Goal: Task Accomplishment & Management: Complete application form

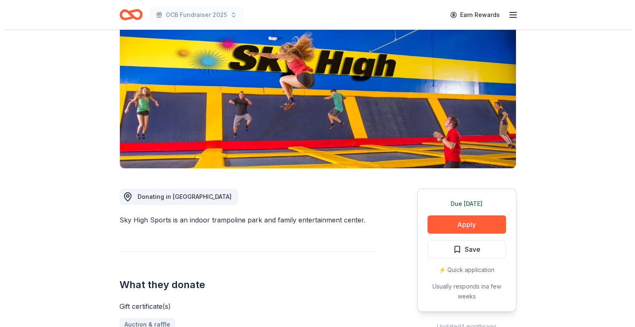
scroll to position [83, 0]
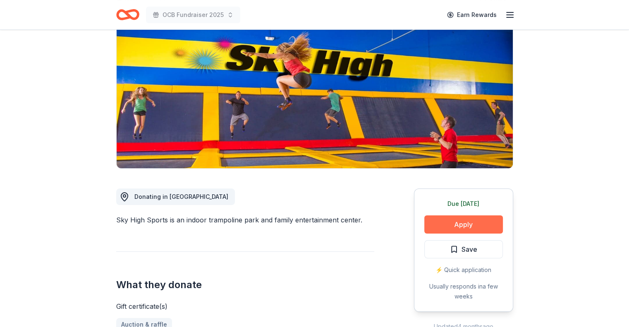
click at [462, 226] on button "Apply" at bounding box center [463, 224] width 79 height 18
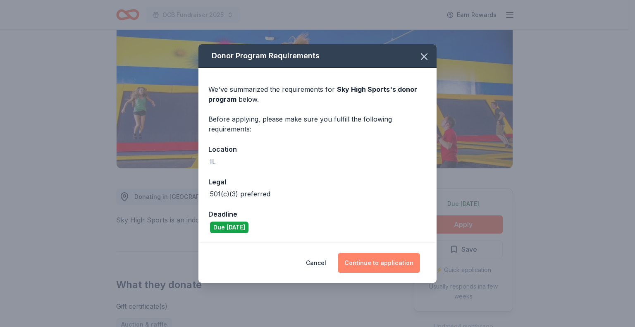
click at [377, 260] on button "Continue to application" at bounding box center [379, 263] width 82 height 20
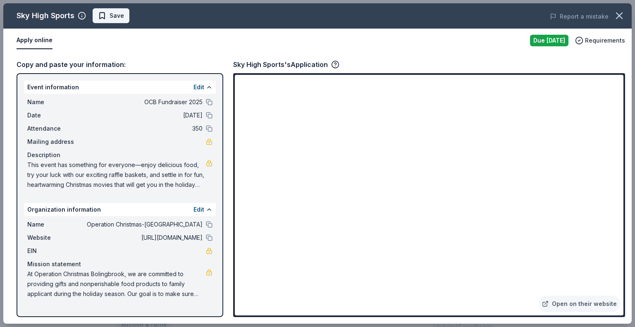
click at [120, 14] on span "Save" at bounding box center [117, 16] width 14 height 10
click at [135, 14] on html "OCB Fundraiser 2025 Earn Rewards Due tomorrow Share Sky High Sports New approva…" at bounding box center [317, 163] width 635 height 327
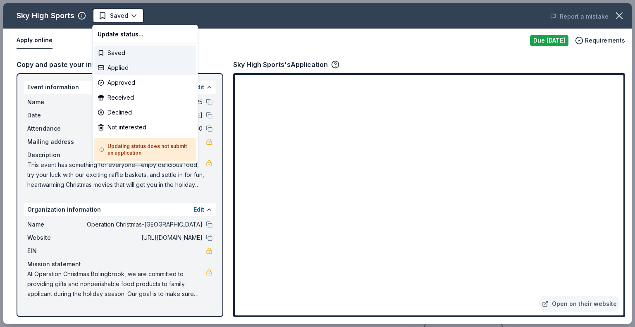
click at [131, 65] on div "Applied" at bounding box center [145, 67] width 102 height 15
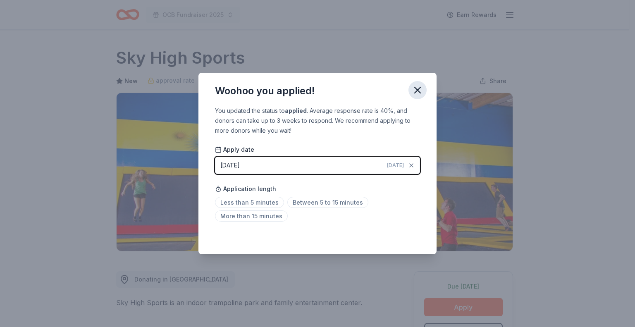
click at [419, 91] on icon "button" at bounding box center [418, 90] width 6 height 6
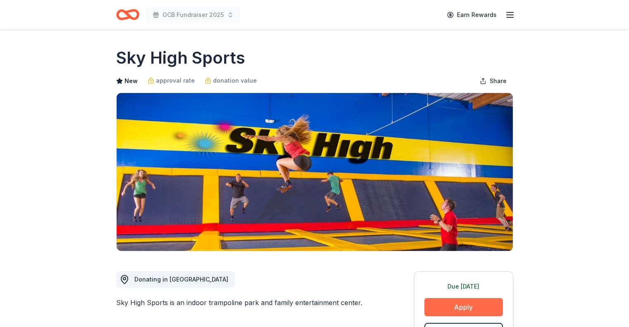
click at [476, 309] on button "Apply" at bounding box center [463, 307] width 79 height 18
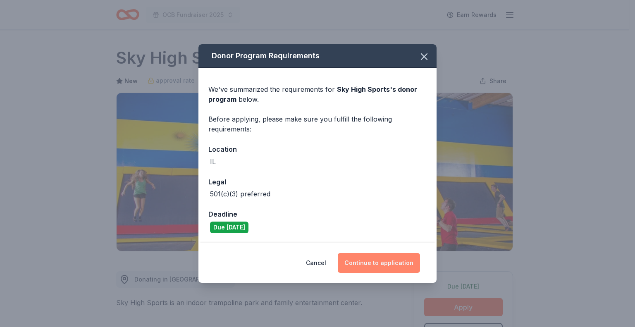
click at [383, 261] on button "Continue to application" at bounding box center [379, 263] width 82 height 20
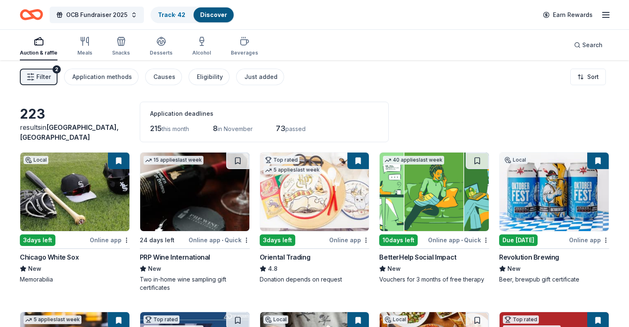
scroll to position [1333, 0]
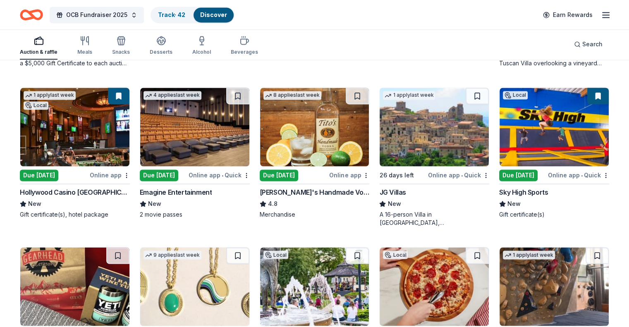
click at [587, 93] on button at bounding box center [597, 96] width 21 height 17
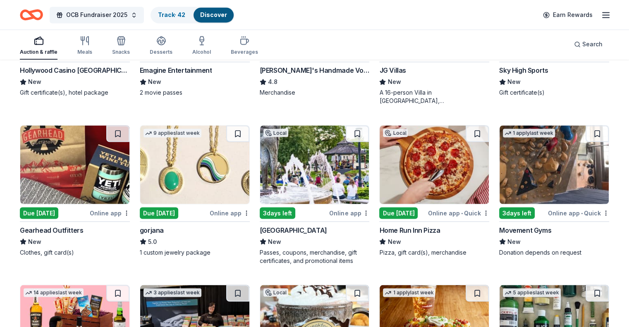
scroll to position [1457, 0]
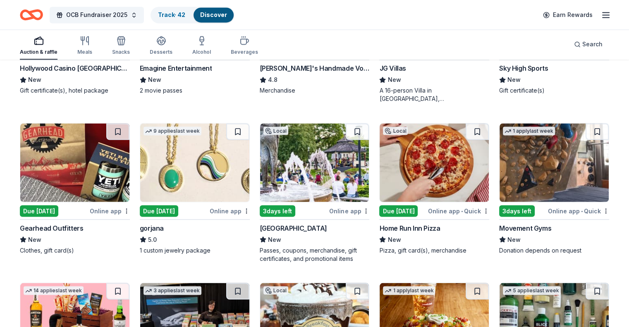
click at [525, 157] on img at bounding box center [553, 162] width 109 height 79
click at [80, 157] on img at bounding box center [74, 162] width 109 height 79
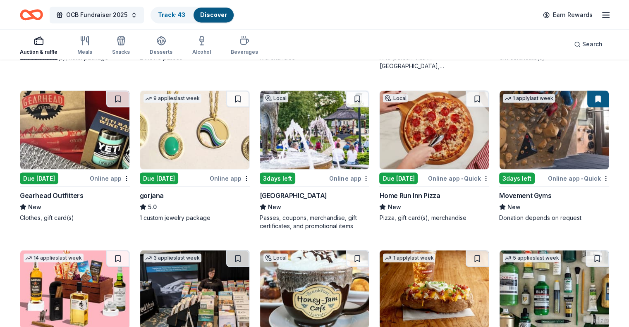
scroll to position [1581, 0]
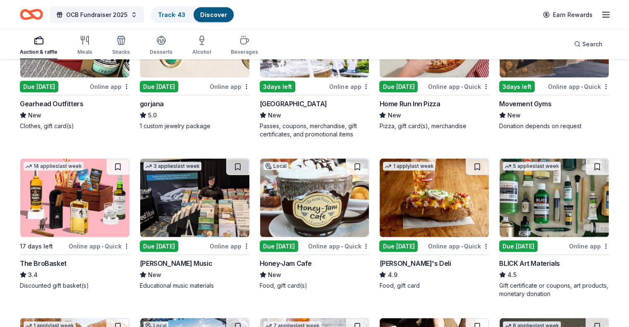
click at [312, 199] on img at bounding box center [314, 198] width 109 height 79
click at [300, 209] on img at bounding box center [314, 198] width 109 height 79
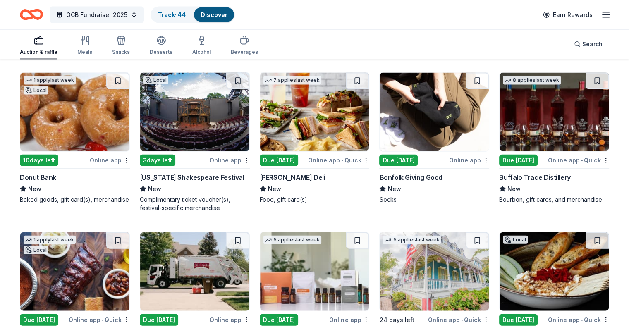
scroll to position [1829, 0]
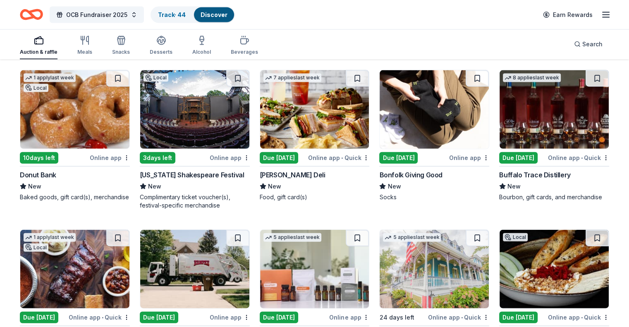
click at [210, 116] on img at bounding box center [194, 109] width 109 height 79
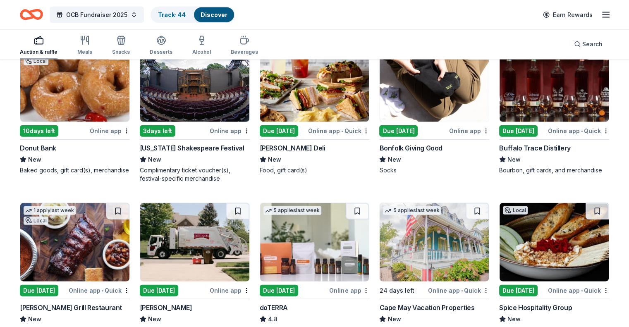
scroll to position [1870, 0]
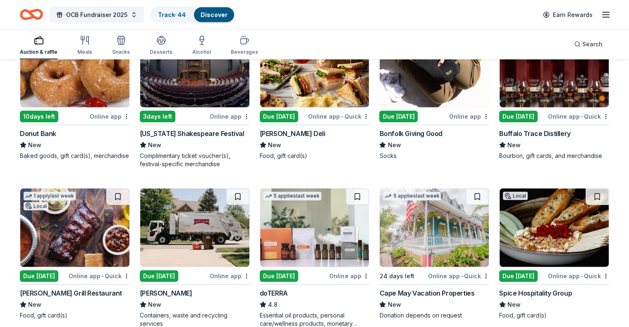
click at [555, 86] on img at bounding box center [553, 68] width 109 height 79
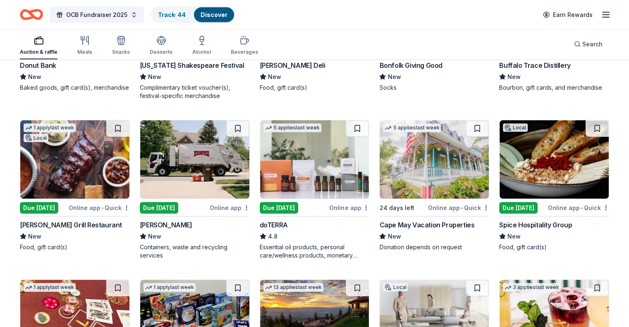
scroll to position [1953, 0]
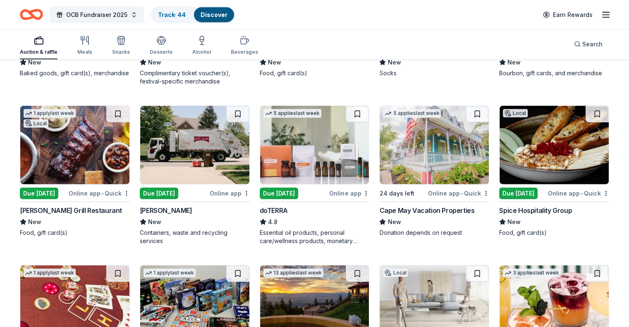
click at [398, 211] on div "Cape May Vacation Properties" at bounding box center [426, 210] width 95 height 10
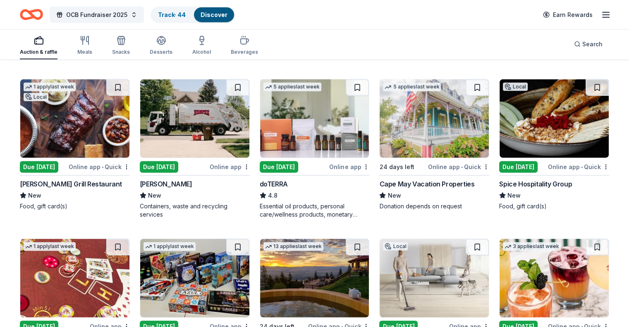
scroll to position [2077, 0]
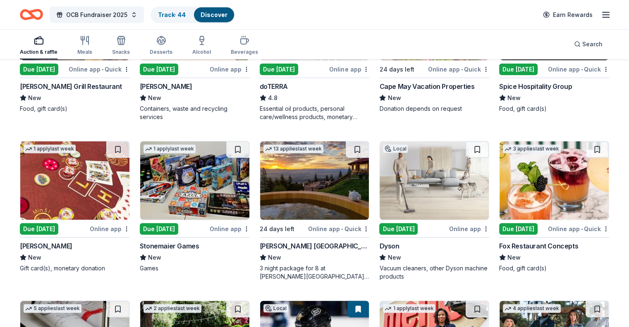
click at [81, 181] on img at bounding box center [74, 180] width 109 height 79
click at [201, 197] on img at bounding box center [194, 180] width 109 height 79
click at [423, 168] on img at bounding box center [433, 180] width 109 height 79
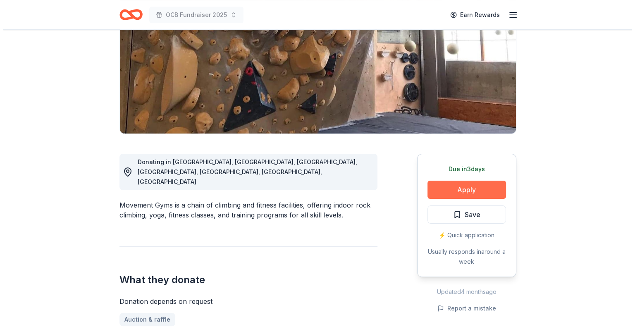
scroll to position [124, 0]
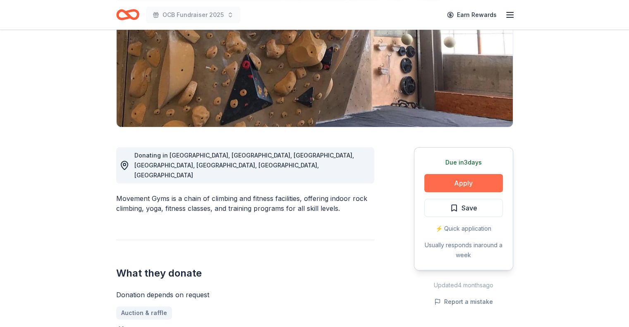
click at [468, 179] on button "Apply" at bounding box center [463, 183] width 79 height 18
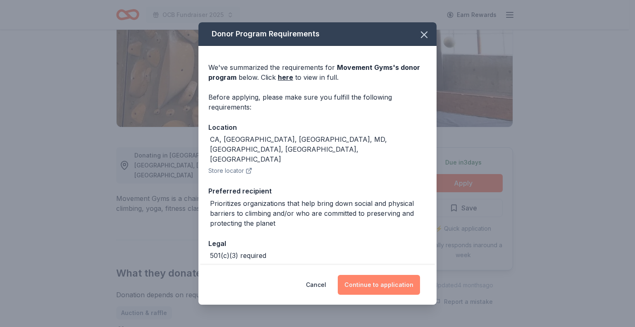
click at [384, 285] on button "Continue to application" at bounding box center [379, 285] width 82 height 20
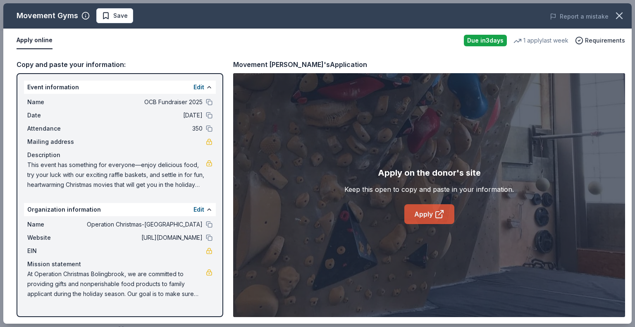
click at [436, 213] on icon at bounding box center [439, 215] width 6 height 6
click at [123, 17] on span "Save" at bounding box center [120, 16] width 14 height 10
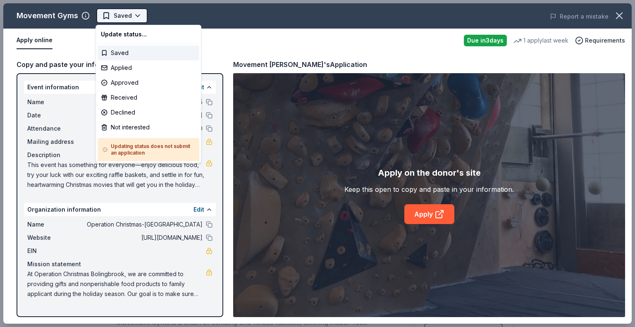
click at [140, 16] on html "OCB Fundraiser 2025 Earn Rewards Due in 3 days Share Movement Gyms New • 2 revi…" at bounding box center [317, 163] width 635 height 327
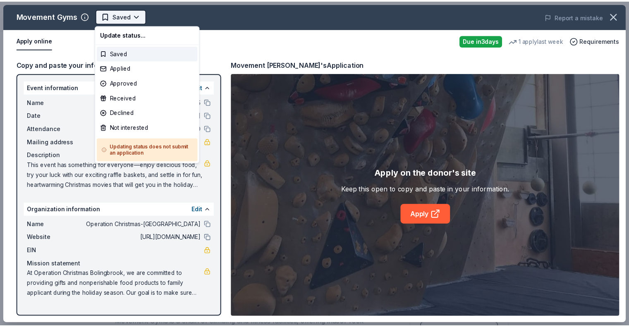
scroll to position [0, 0]
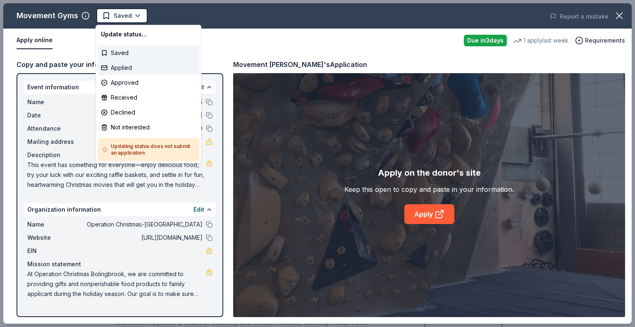
click at [136, 66] on div "Applied" at bounding box center [149, 67] width 102 height 15
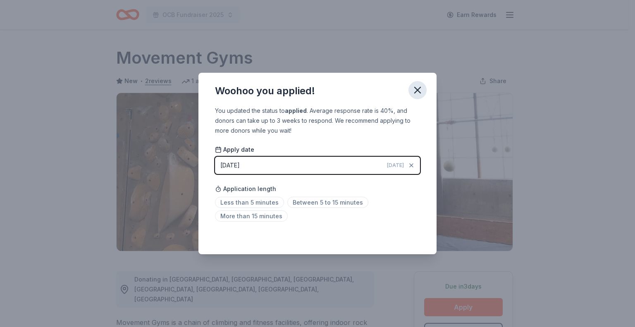
click at [420, 89] on icon "button" at bounding box center [418, 90] width 12 height 12
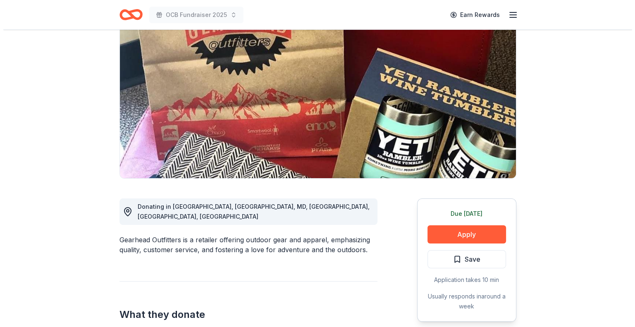
scroll to position [124, 0]
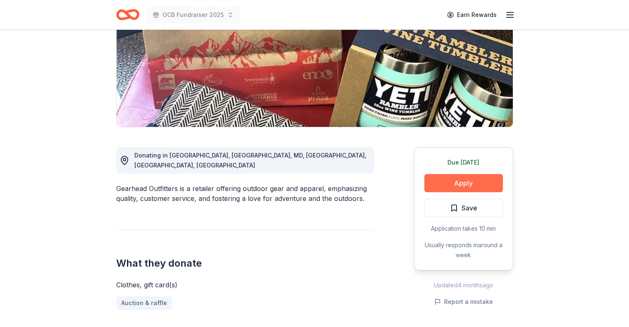
click at [460, 181] on button "Apply" at bounding box center [463, 183] width 79 height 18
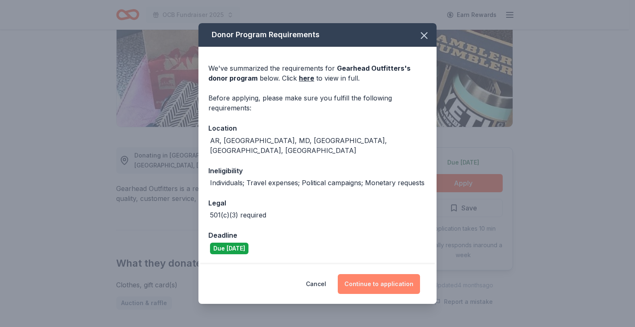
click at [385, 276] on button "Continue to application" at bounding box center [379, 284] width 82 height 20
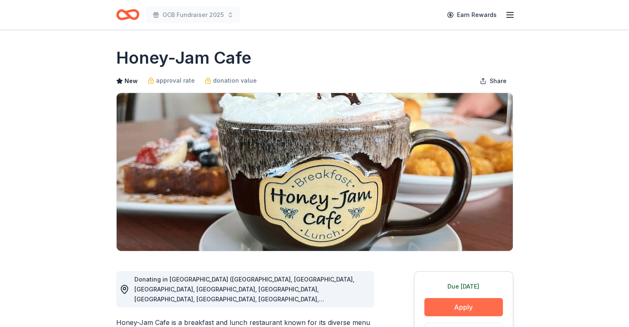
click at [467, 304] on button "Apply" at bounding box center [463, 307] width 79 height 18
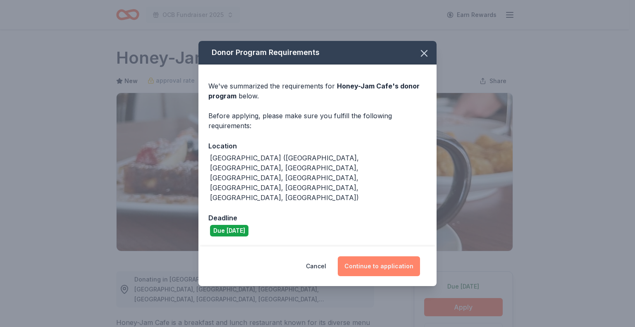
click at [384, 256] on button "Continue to application" at bounding box center [379, 266] width 82 height 20
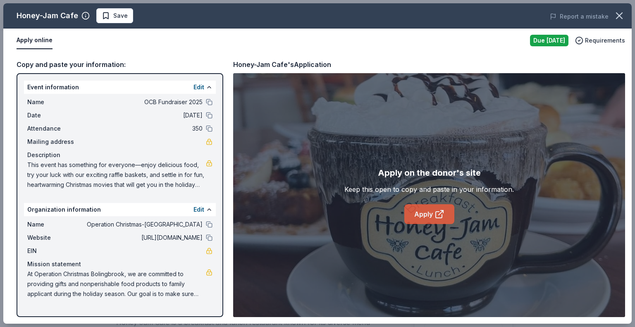
click at [434, 215] on link "Apply" at bounding box center [429, 214] width 50 height 20
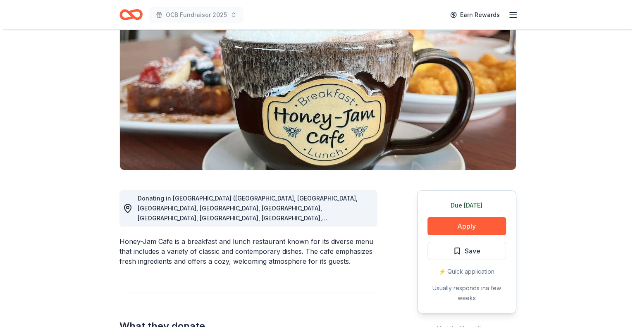
scroll to position [83, 0]
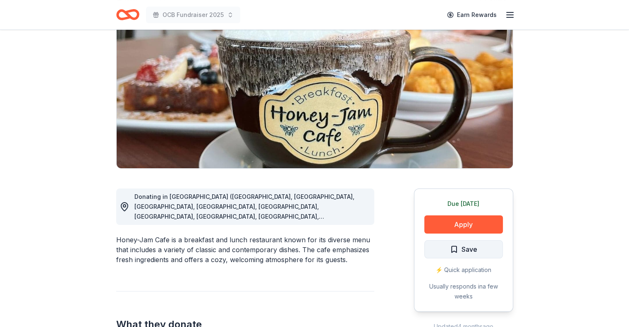
click at [463, 250] on span "Save" at bounding box center [469, 249] width 16 height 11
click at [479, 244] on html "OCB Fundraiser 2025 Earn Rewards Due [DATE] Share Honey-Jam Cafe New approval r…" at bounding box center [314, 80] width 629 height 327
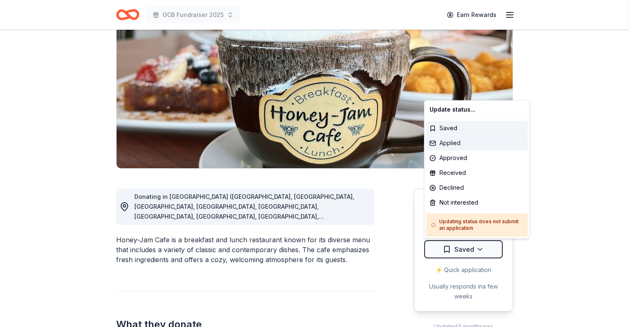
drag, startPoint x: 458, startPoint y: 143, endPoint x: 434, endPoint y: 135, distance: 26.0
click at [449, 142] on div "Applied" at bounding box center [477, 143] width 102 height 15
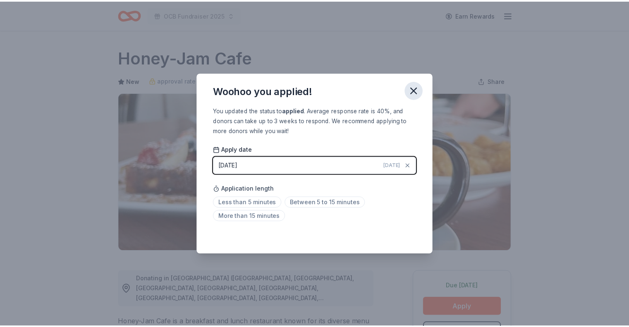
scroll to position [14, 0]
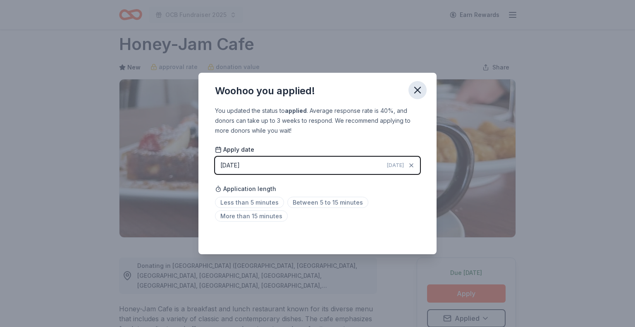
click at [421, 86] on html "OCB Fundraiser 2025 Earn Rewards Due [DATE] Share Honey-Jam Cafe New approval r…" at bounding box center [317, 149] width 635 height 327
click at [414, 89] on icon "button" at bounding box center [418, 90] width 12 height 12
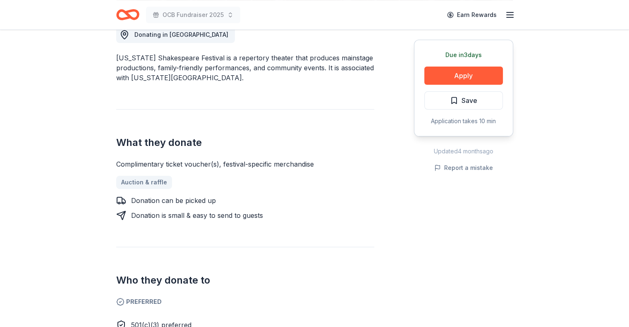
scroll to position [248, 0]
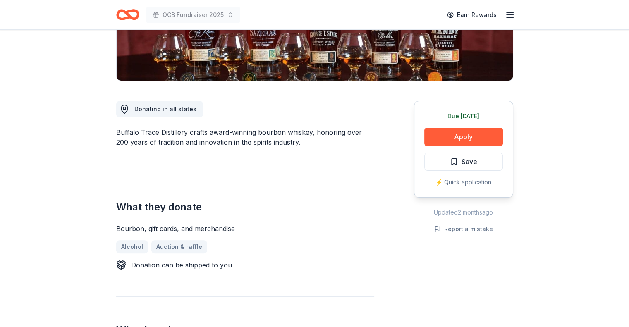
scroll to position [248, 0]
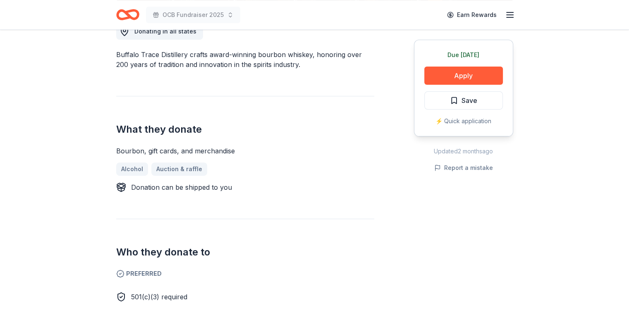
drag, startPoint x: 471, startPoint y: 77, endPoint x: 273, endPoint y: 175, distance: 220.3
click at [273, 175] on div "Donating in all states Buffalo Trace Distillery crafts award-winning bourbon wh…" at bounding box center [314, 198] width 397 height 390
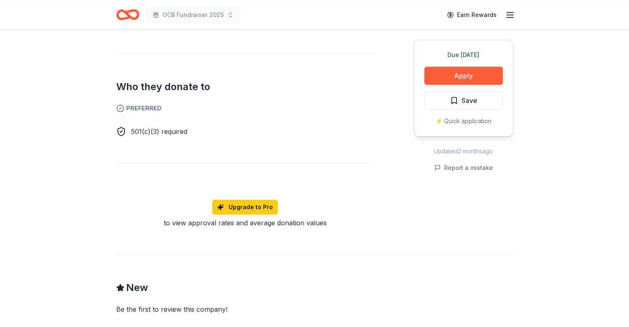
scroll to position [661, 0]
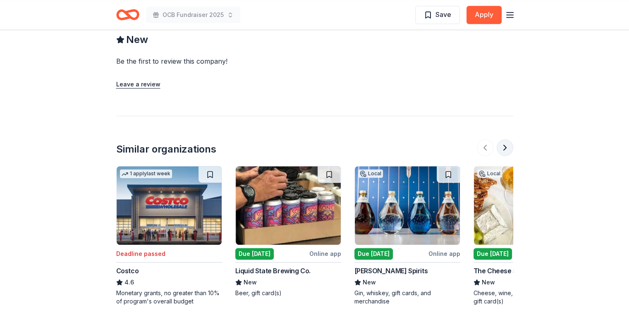
click at [506, 148] on button at bounding box center [504, 147] width 17 height 17
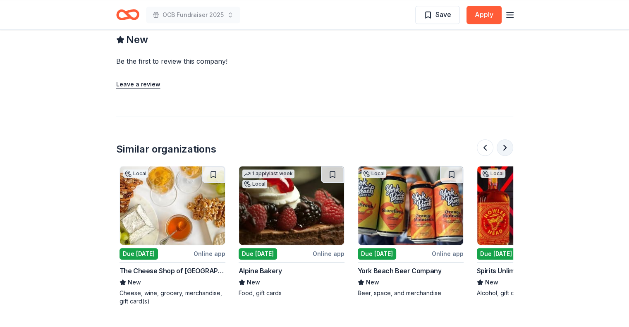
scroll to position [0, 357]
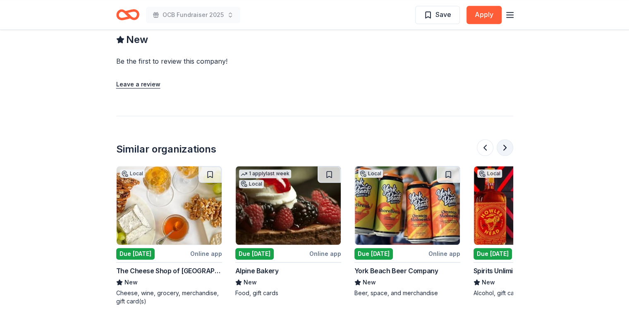
click at [506, 148] on button at bounding box center [504, 147] width 17 height 17
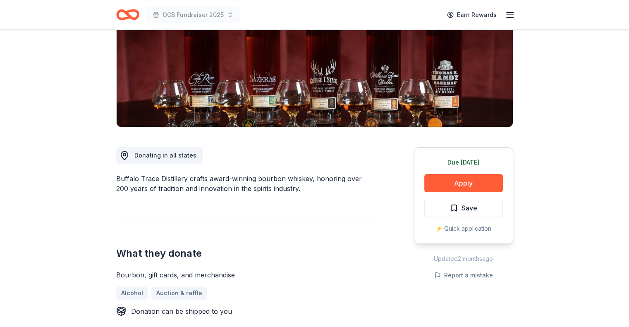
scroll to position [83, 0]
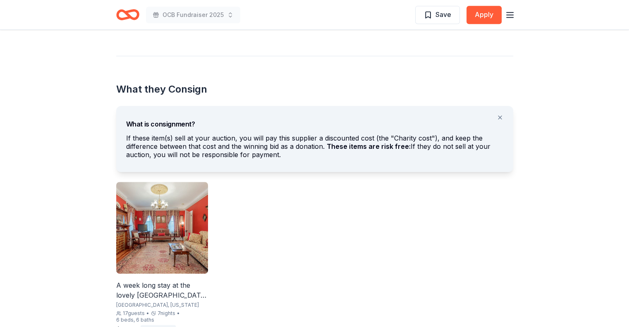
scroll to position [455, 0]
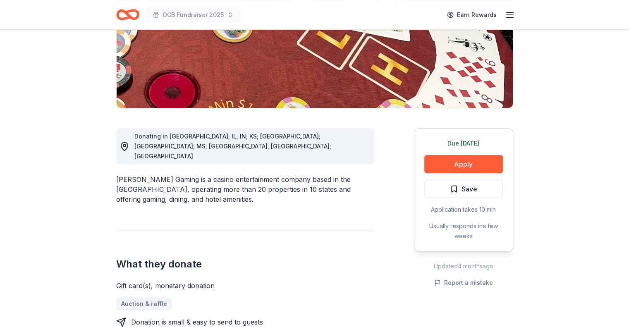
scroll to position [124, 0]
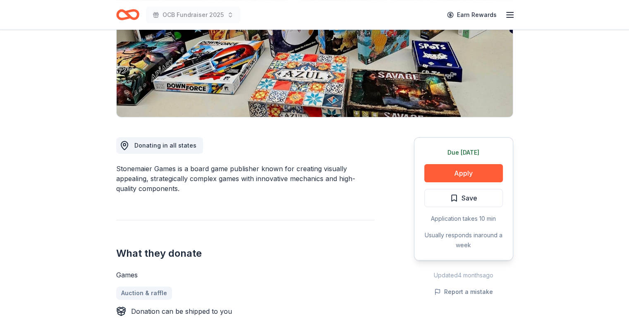
scroll to position [83, 0]
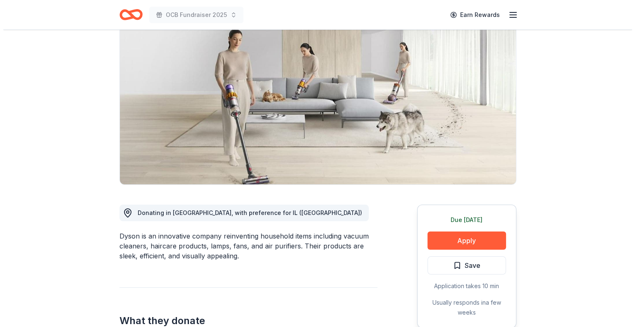
scroll to position [165, 0]
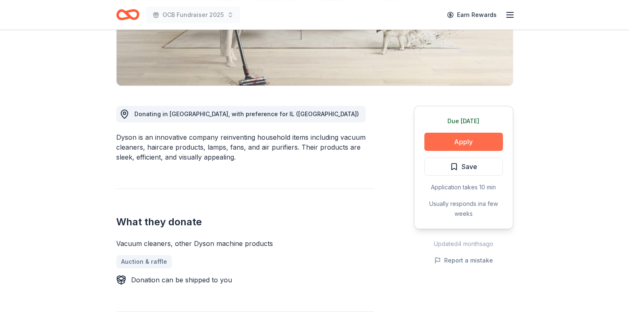
click at [479, 143] on button "Apply" at bounding box center [463, 142] width 79 height 18
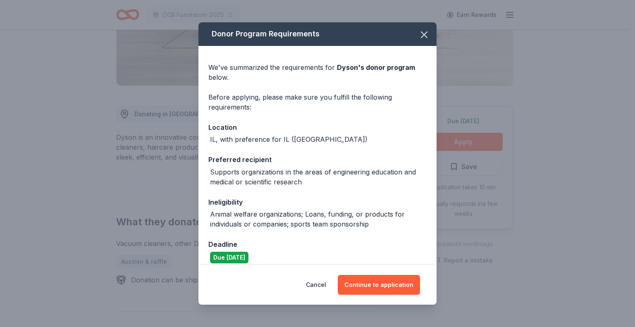
drag, startPoint x: 374, startPoint y: 281, endPoint x: 396, endPoint y: 135, distance: 147.2
click at [396, 135] on div "Donor Program Requirements We've summarized the requirements for [PERSON_NAME] …" at bounding box center [317, 163] width 238 height 282
click at [395, 288] on button "Continue to application" at bounding box center [379, 285] width 82 height 20
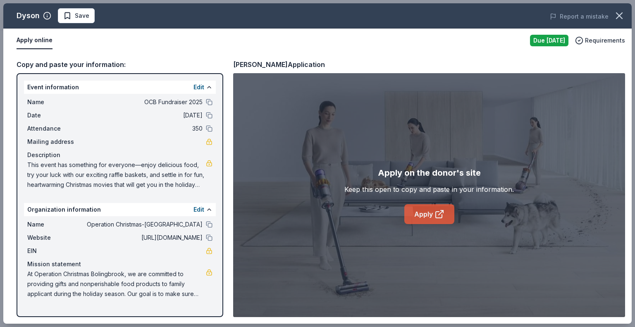
click at [424, 218] on link "Apply" at bounding box center [429, 214] width 50 height 20
